Goal: Task Accomplishment & Management: Use online tool/utility

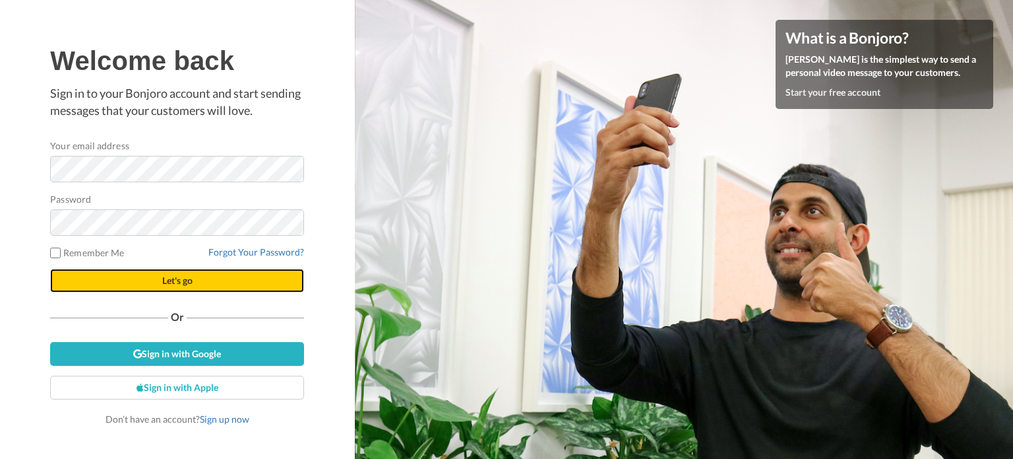
click at [102, 288] on button "Let's go" at bounding box center [177, 281] width 254 height 24
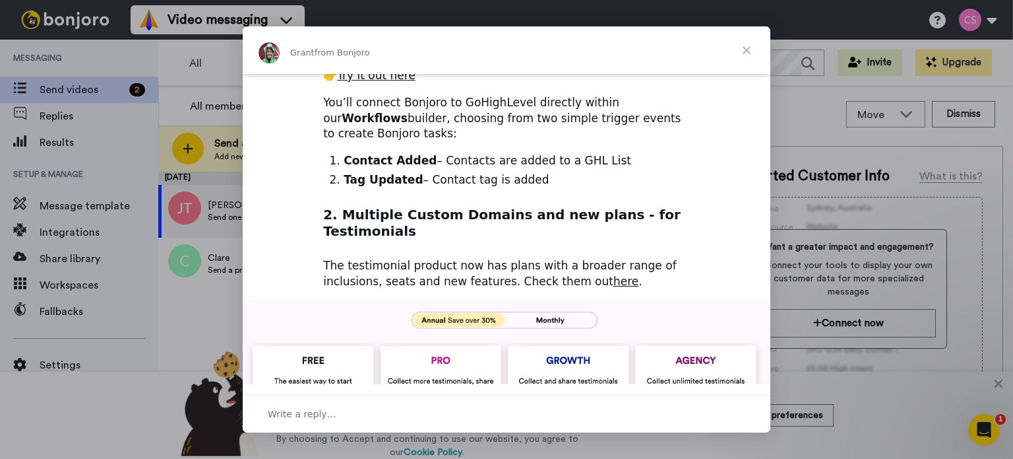
scroll to position [215, 0]
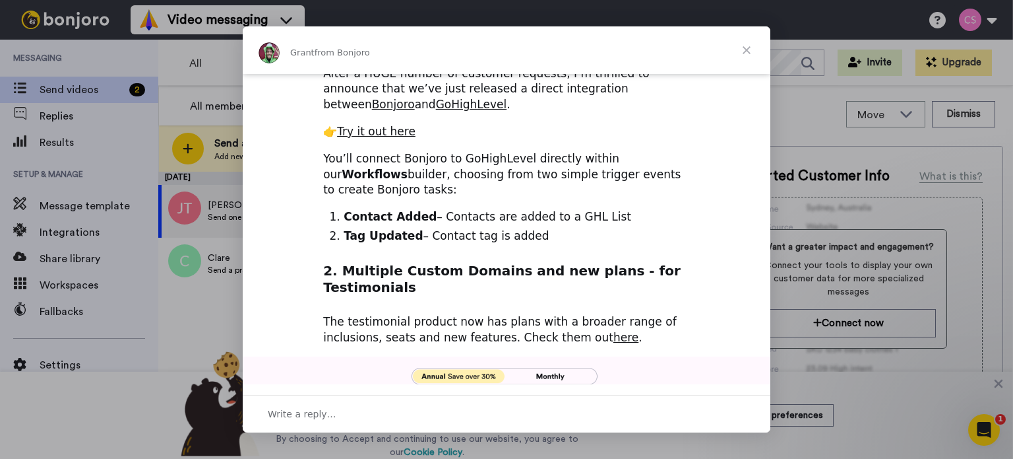
click at [747, 51] on span "Close" at bounding box center [747, 50] width 48 height 48
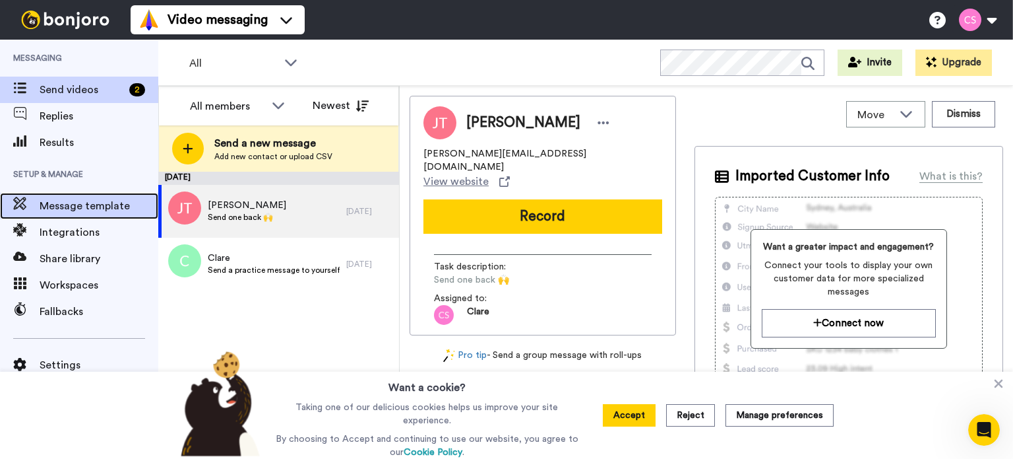
click at [61, 203] on span "Message template" at bounding box center [99, 206] width 119 height 16
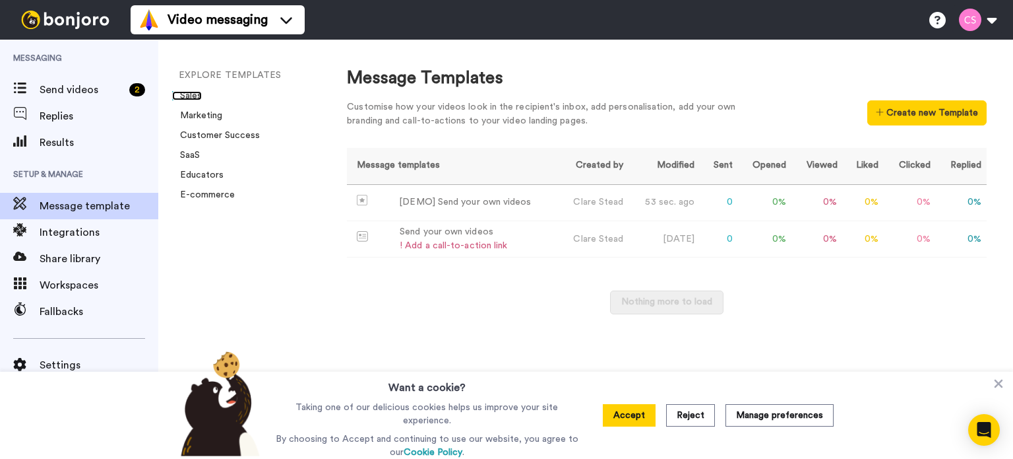
click at [192, 95] on link "Sales" at bounding box center [187, 95] width 30 height 9
